Goal: Understand process/instructions: Learn how to perform a task or action

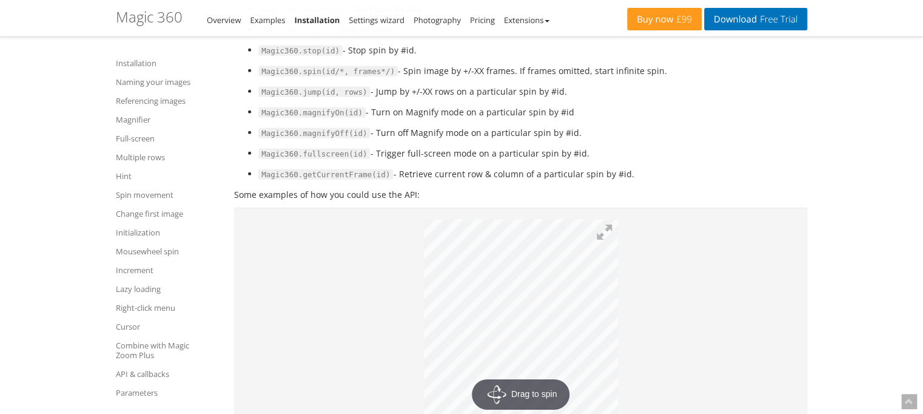
scroll to position [10957, 0]
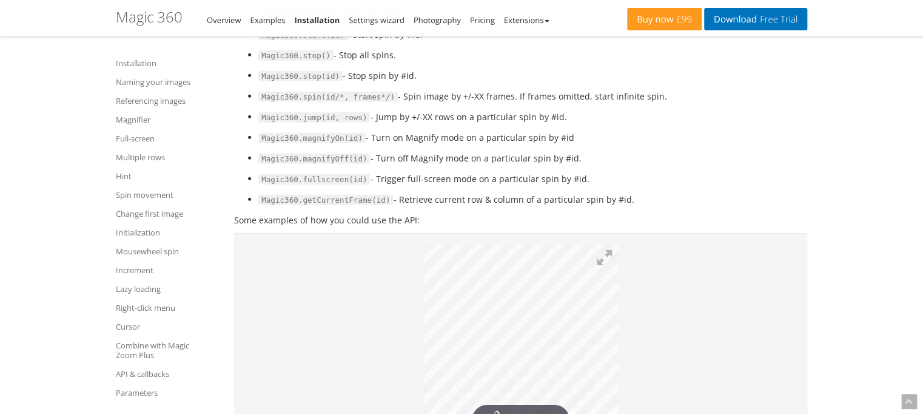
drag, startPoint x: 258, startPoint y: 109, endPoint x: 332, endPoint y: 115, distance: 74.8
click at [334, 20] on span "Magic360.start()" at bounding box center [297, 14] width 79 height 11
copy span "Magic360.start()"
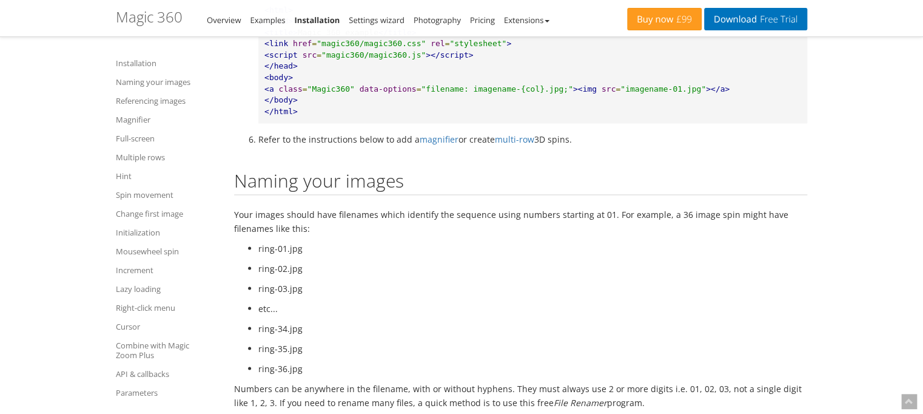
scroll to position [976, 0]
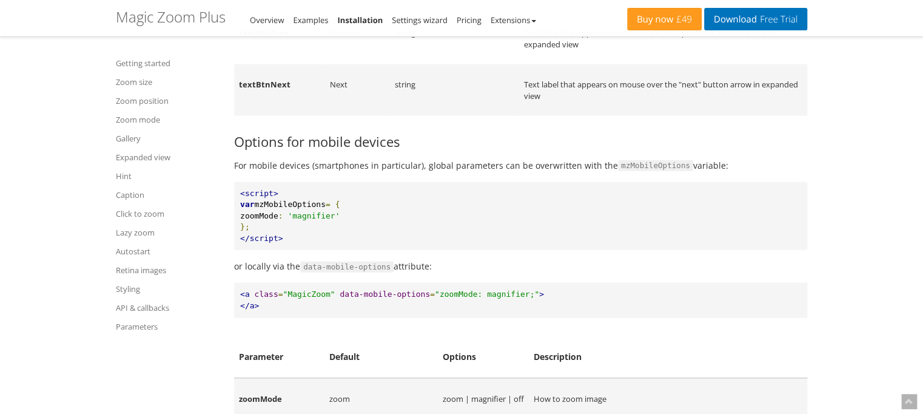
scroll to position [15538, 0]
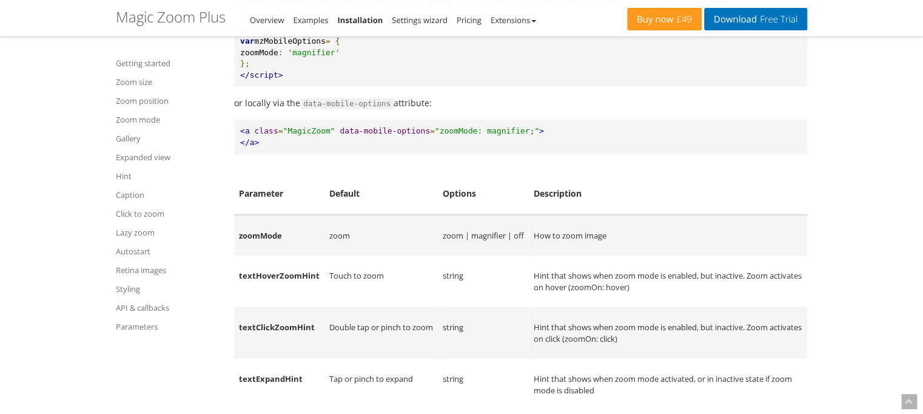
click at [304, 135] on span ""MagicZoom"" at bounding box center [309, 130] width 52 height 9
copy span "MagicZoom"
